Goal: Task Accomplishment & Management: Complete application form

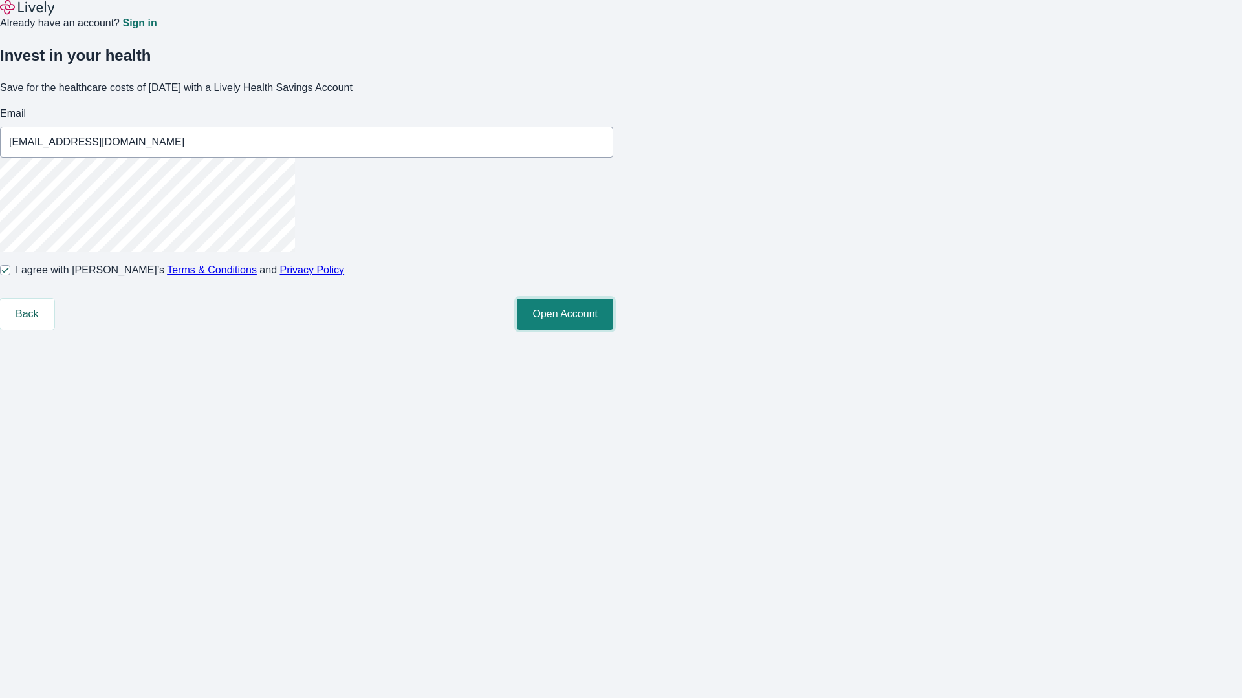
click at [613, 330] on button "Open Account" at bounding box center [565, 314] width 96 height 31
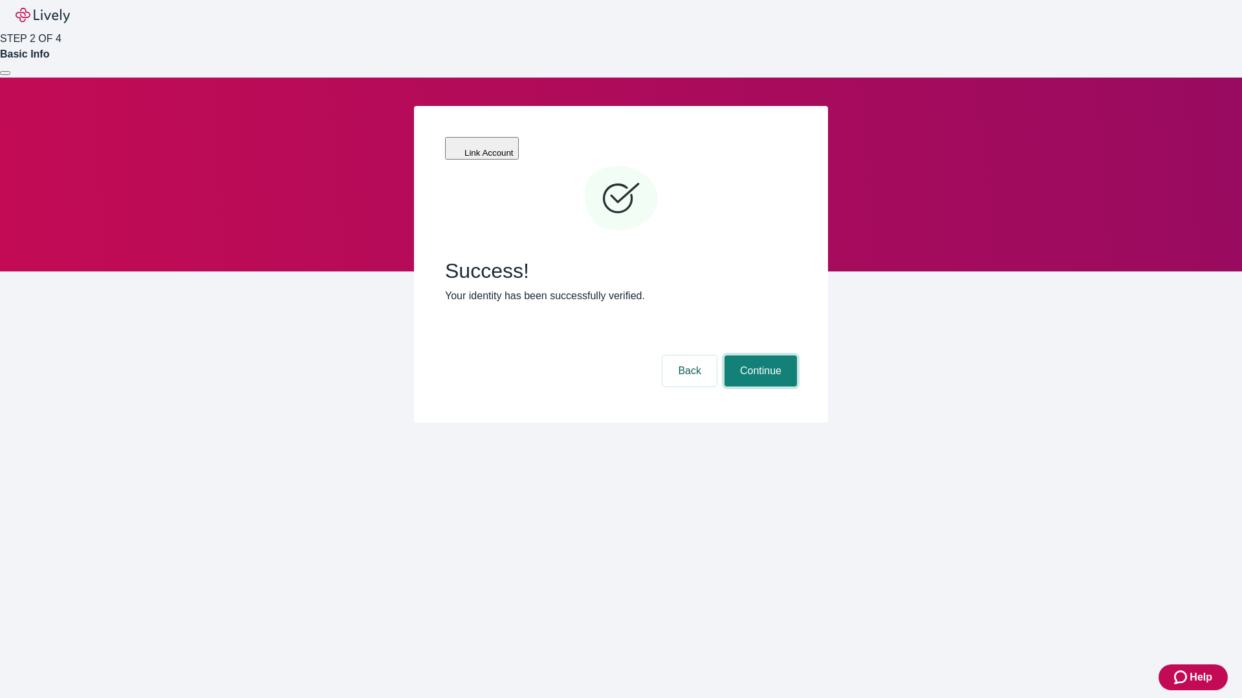
click at [758, 356] on button "Continue" at bounding box center [760, 371] width 72 height 31
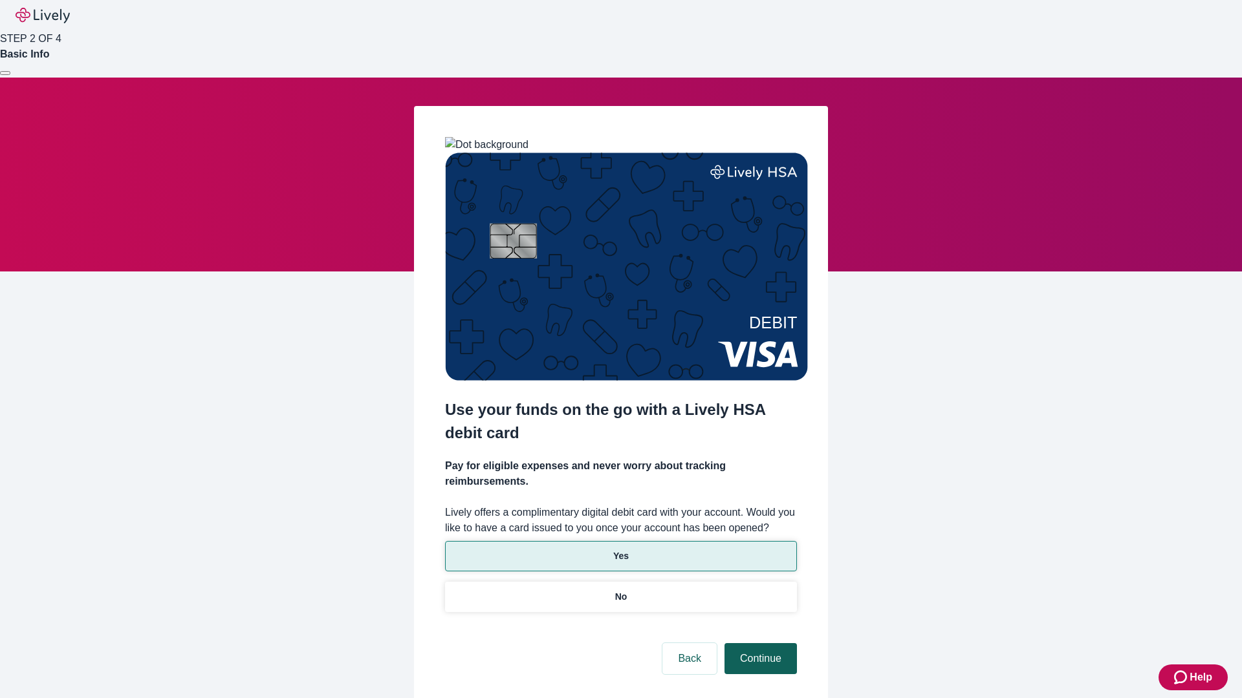
click at [620, 550] on p "Yes" at bounding box center [621, 557] width 16 height 14
click at [758, 643] on button "Continue" at bounding box center [760, 658] width 72 height 31
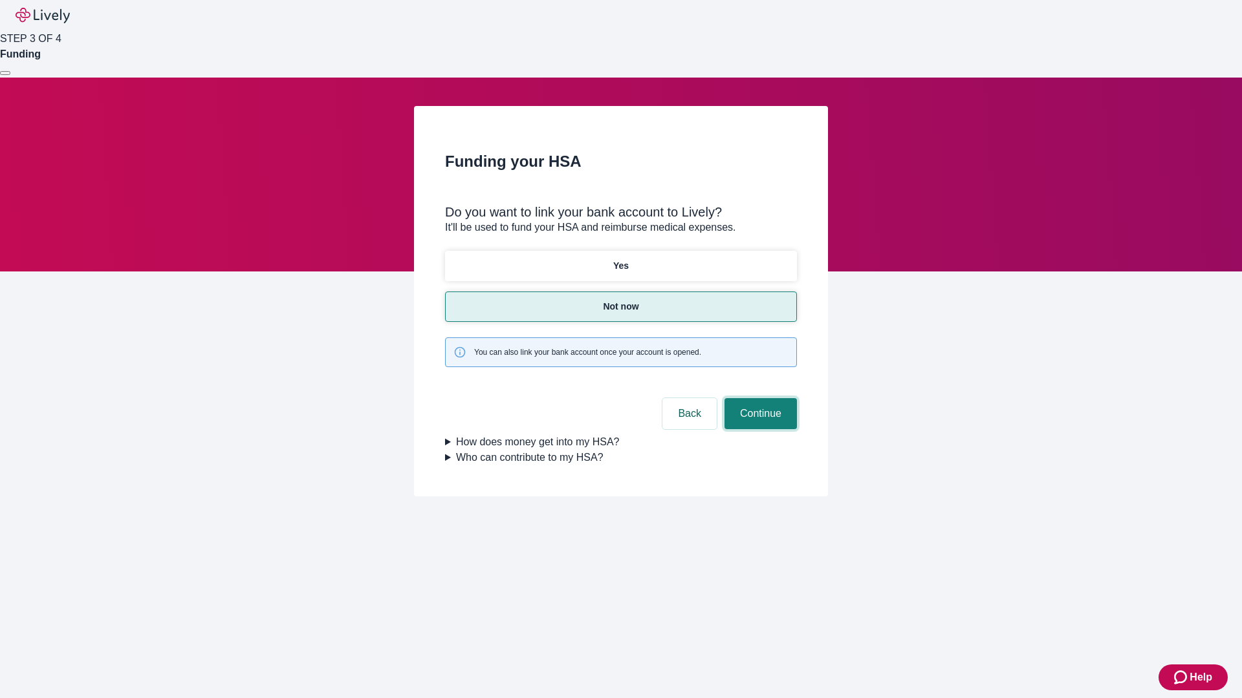
click at [758, 398] on button "Continue" at bounding box center [760, 413] width 72 height 31
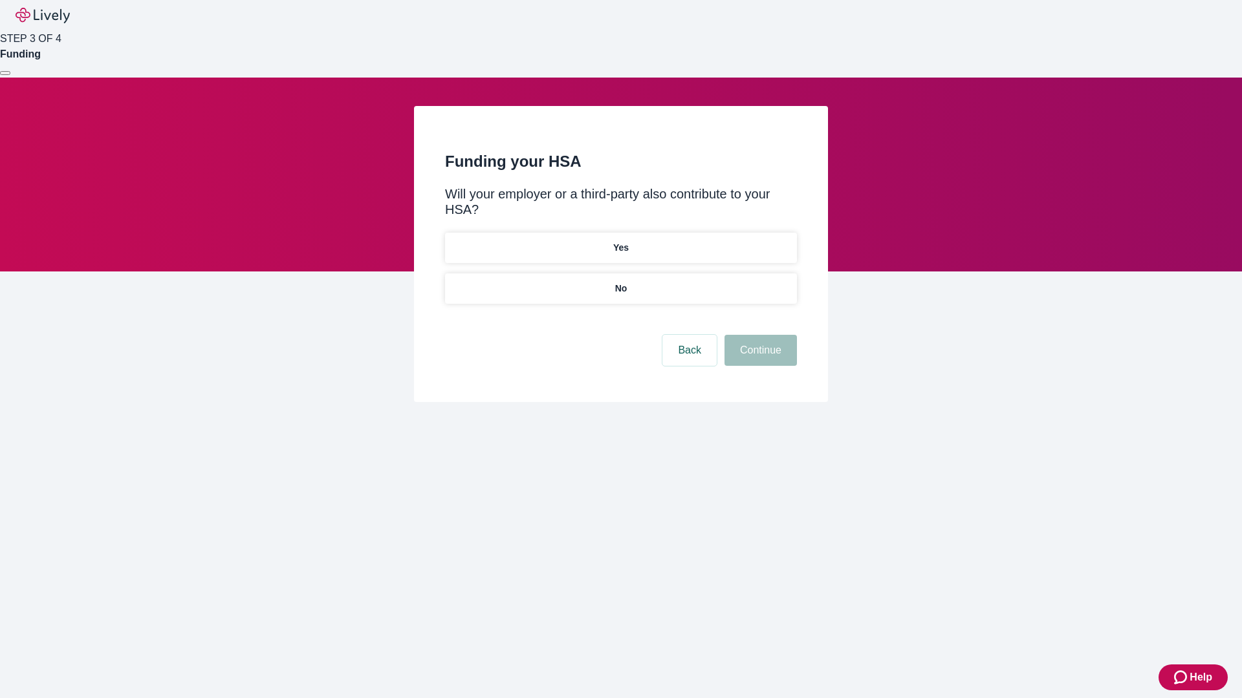
click at [620, 282] on p "No" at bounding box center [621, 289] width 12 height 14
click at [758, 335] on button "Continue" at bounding box center [760, 350] width 72 height 31
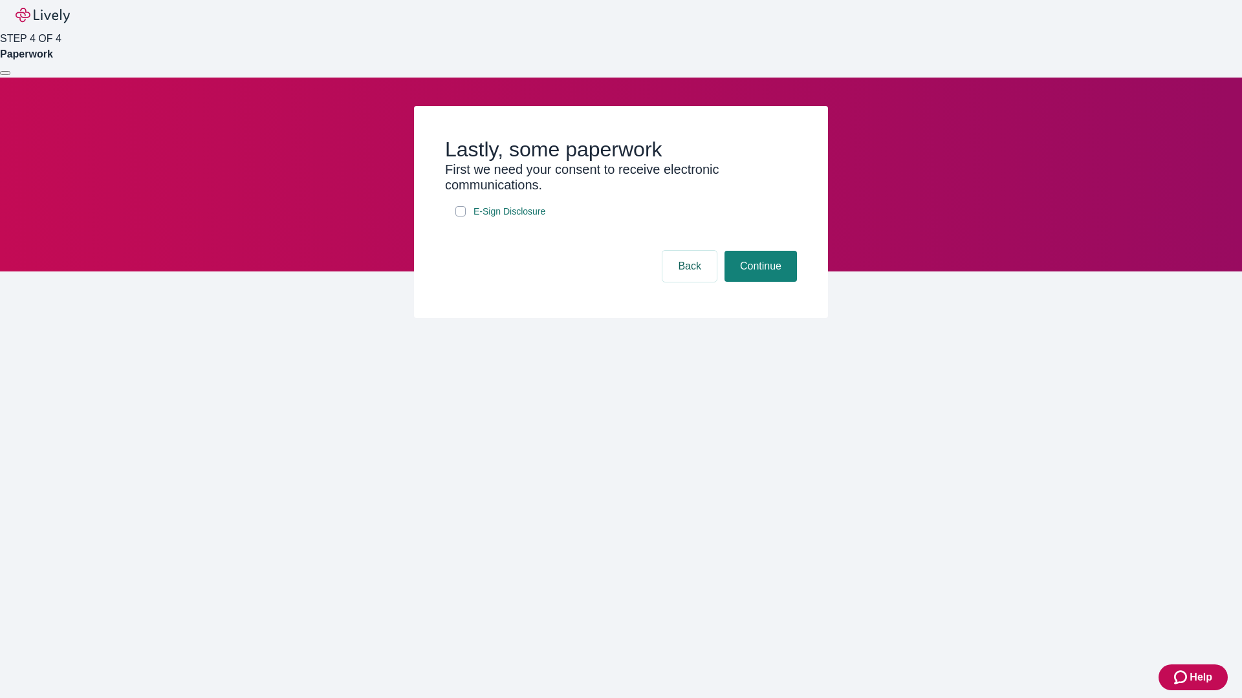
click at [460, 217] on input "E-Sign Disclosure" at bounding box center [460, 211] width 10 height 10
checkbox input "true"
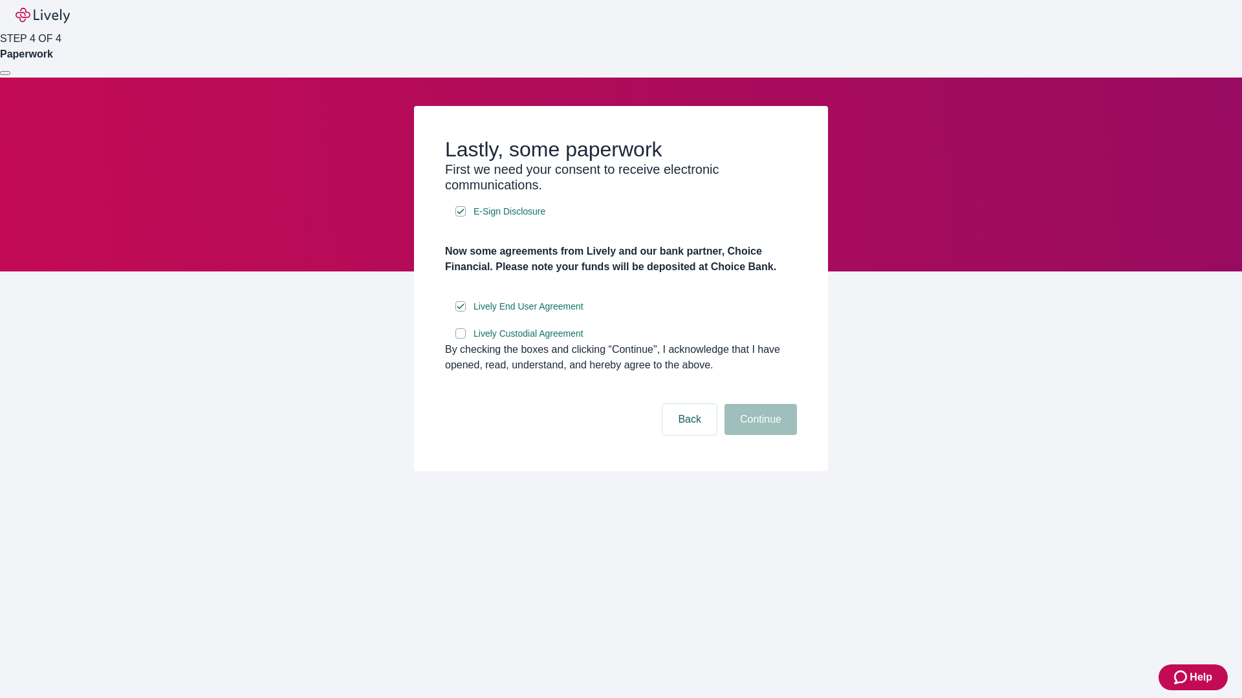
click at [460, 339] on input "Lively Custodial Agreement" at bounding box center [460, 333] width 10 height 10
checkbox input "true"
click at [758, 435] on button "Continue" at bounding box center [760, 419] width 72 height 31
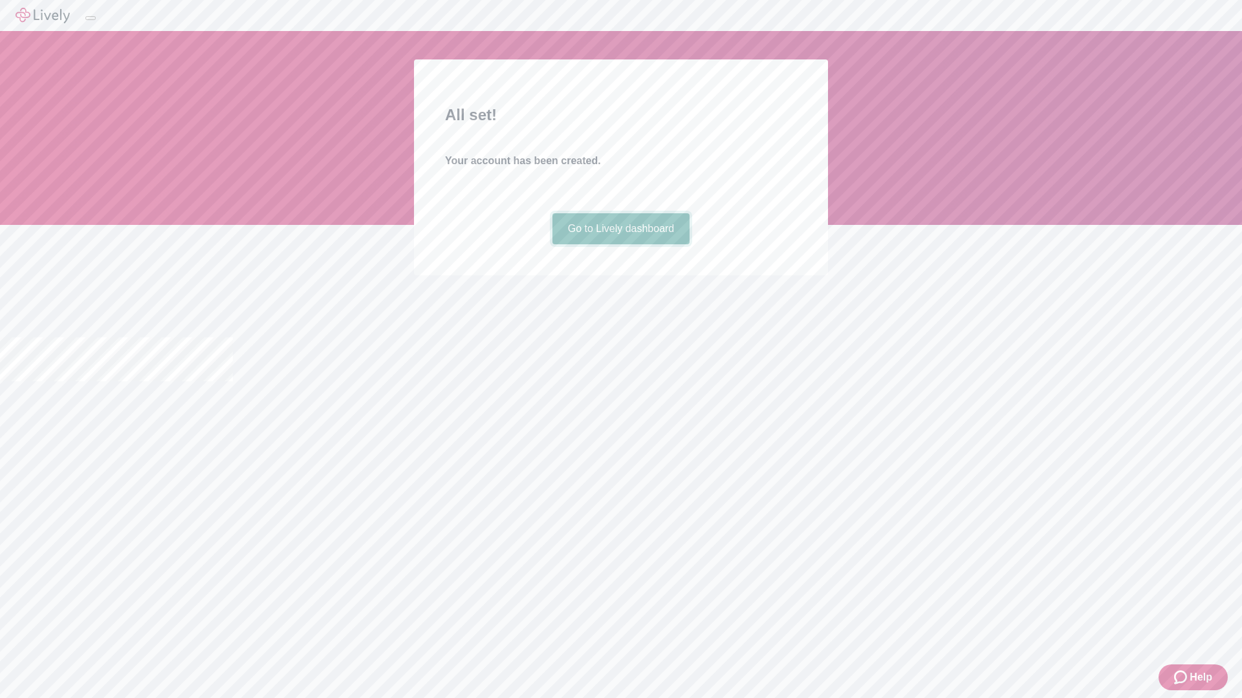
click at [620, 244] on link "Go to Lively dashboard" at bounding box center [621, 228] width 138 height 31
